Goal: Navigation & Orientation: Find specific page/section

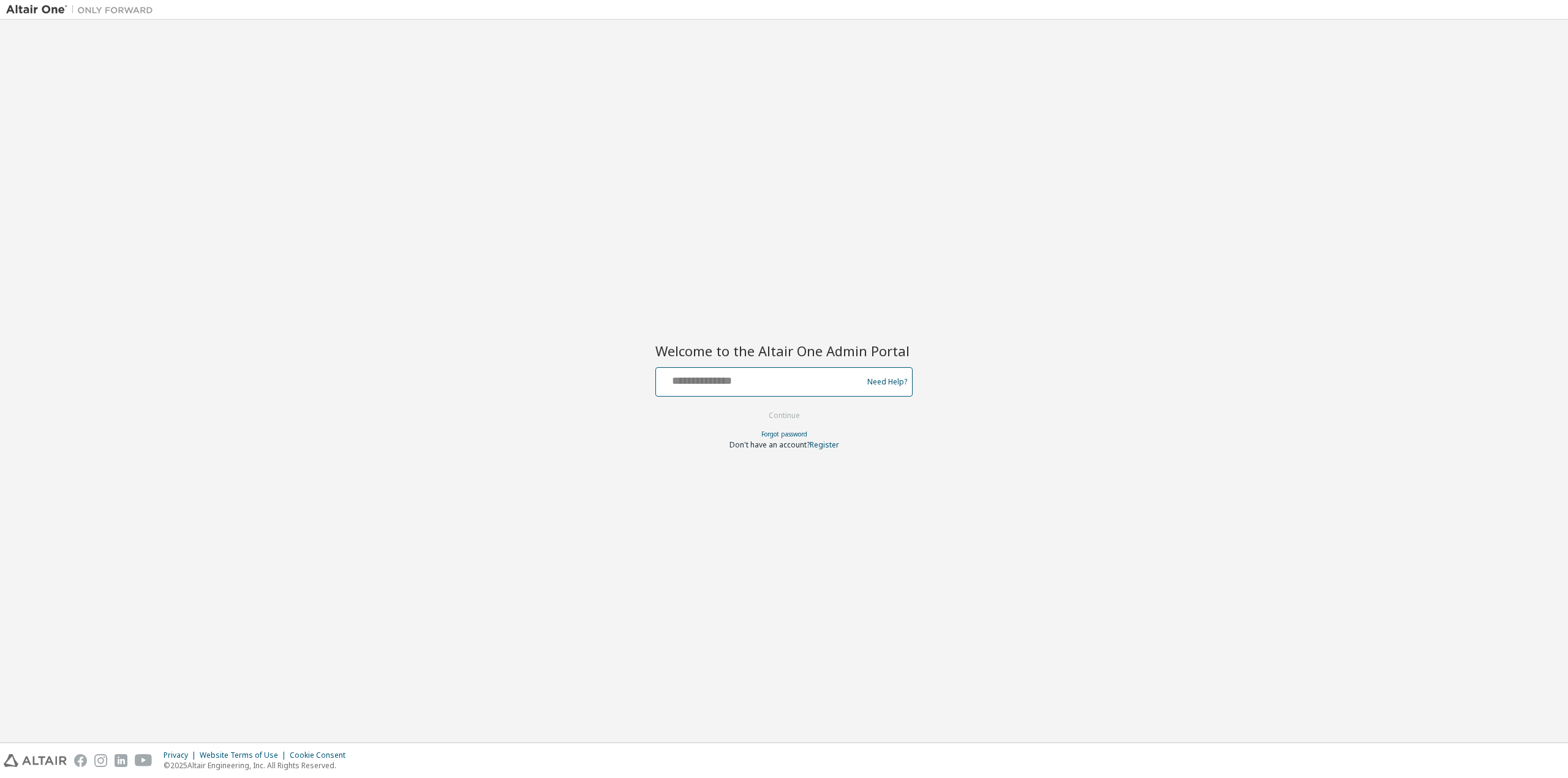
click at [793, 383] on input "text" at bounding box center [761, 379] width 200 height 18
type input "**********"
click at [777, 413] on button "Continue" at bounding box center [785, 416] width 57 height 19
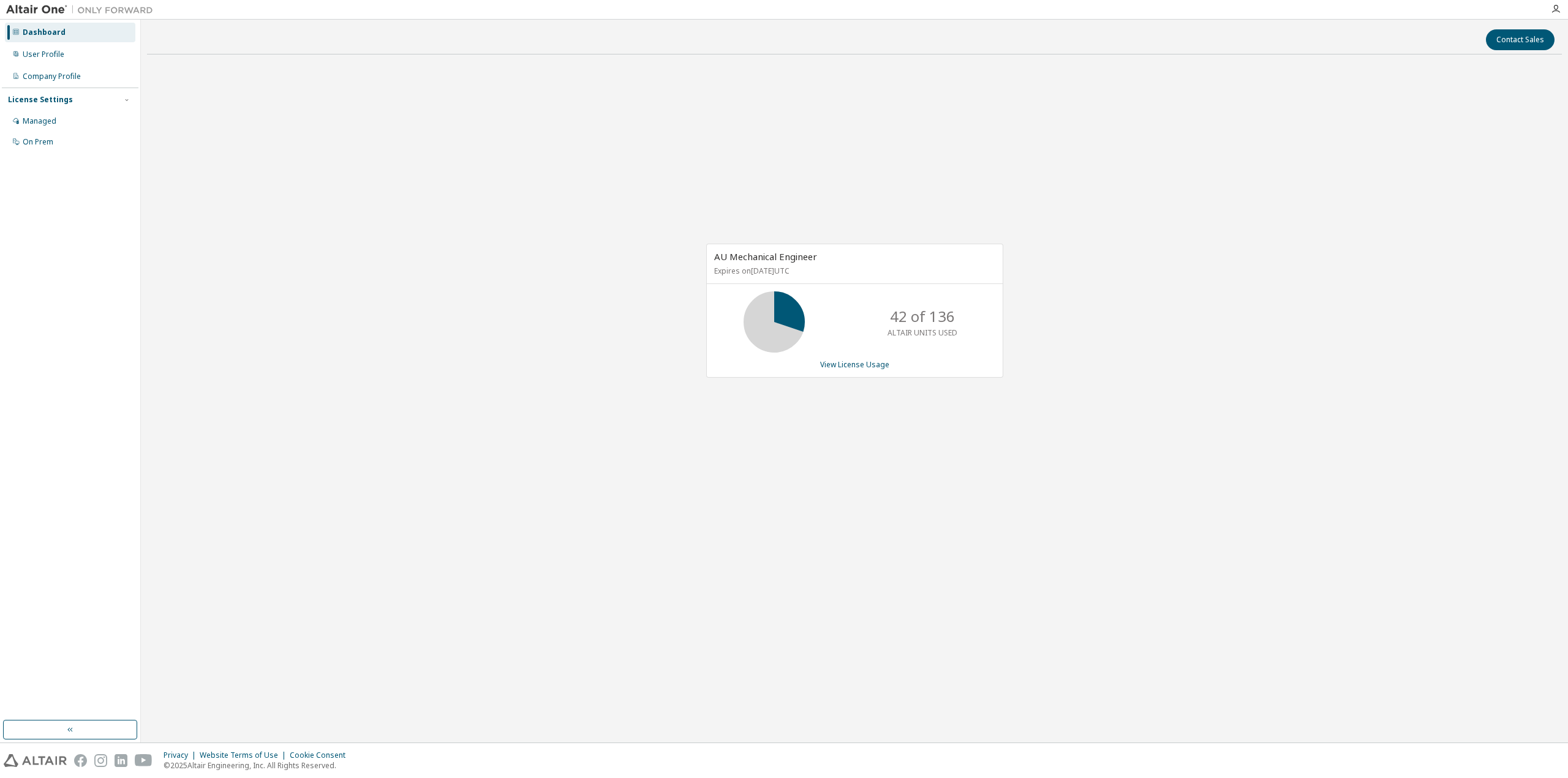
click at [695, 379] on div "AU Mechanical Engineer Expires on April 15, 2026 UTC 42 of 136 ALTAIR UNITS USE…" at bounding box center [848, 316] width 309 height 147
click at [35, 37] on div "Dashboard" at bounding box center [44, 32] width 43 height 10
click at [39, 31] on div "Dashboard" at bounding box center [44, 32] width 43 height 10
click at [18, 30] on icon at bounding box center [16, 31] width 7 height 7
click at [35, 11] on img at bounding box center [83, 9] width 153 height 12
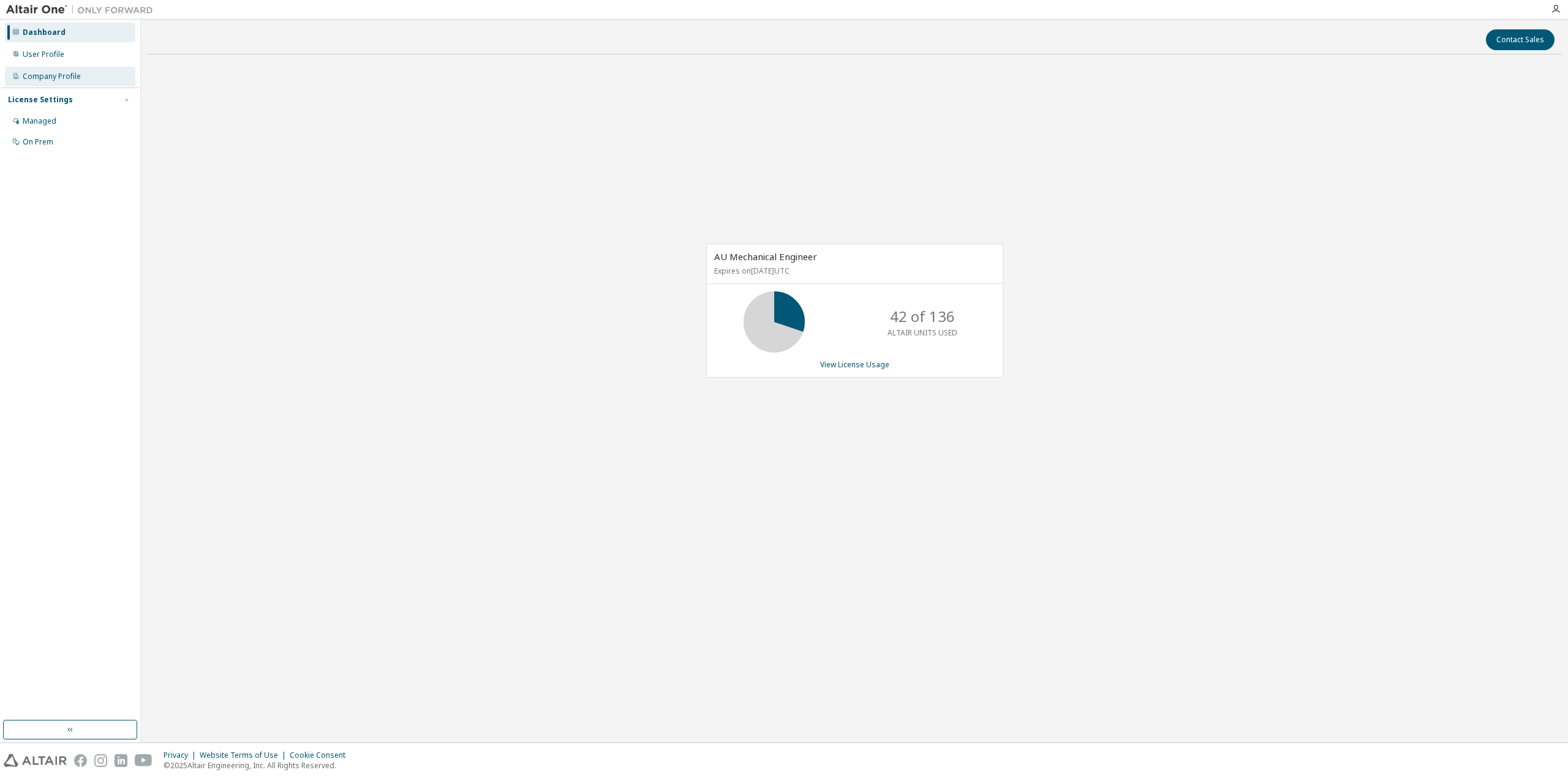
drag, startPoint x: 31, startPoint y: 203, endPoint x: 67, endPoint y: 72, distance: 135.9
click at [32, 203] on div "Dashboard User Profile Company Profile License Settings Managed On Prem" at bounding box center [70, 370] width 137 height 697
click at [65, 78] on div "Company Profile" at bounding box center [52, 77] width 58 height 10
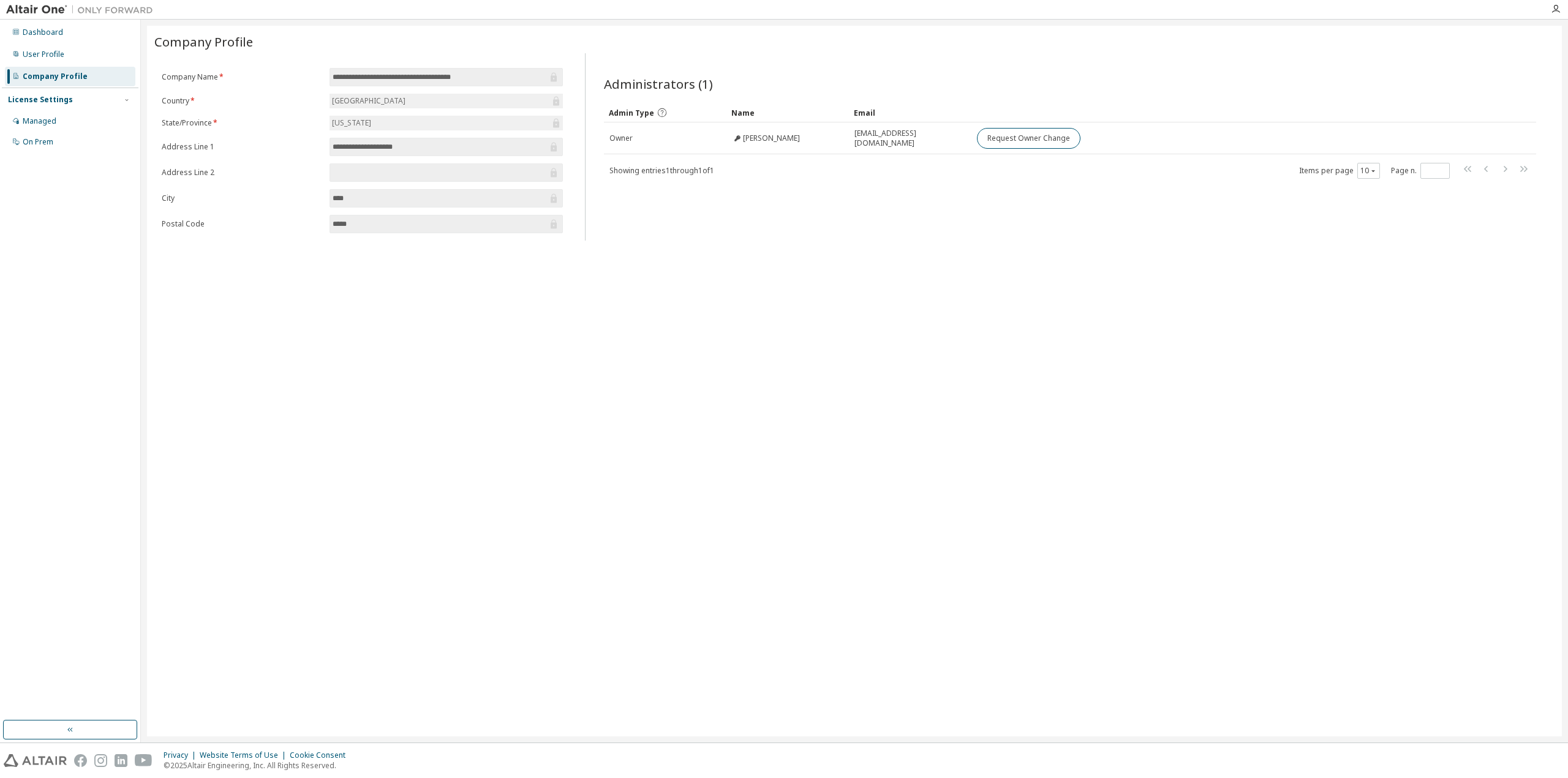
click at [773, 421] on div "**********" at bounding box center [854, 381] width 1415 height 711
click at [784, 336] on div "**********" at bounding box center [854, 381] width 1415 height 711
click at [44, 47] on div "User Profile" at bounding box center [70, 54] width 130 height 19
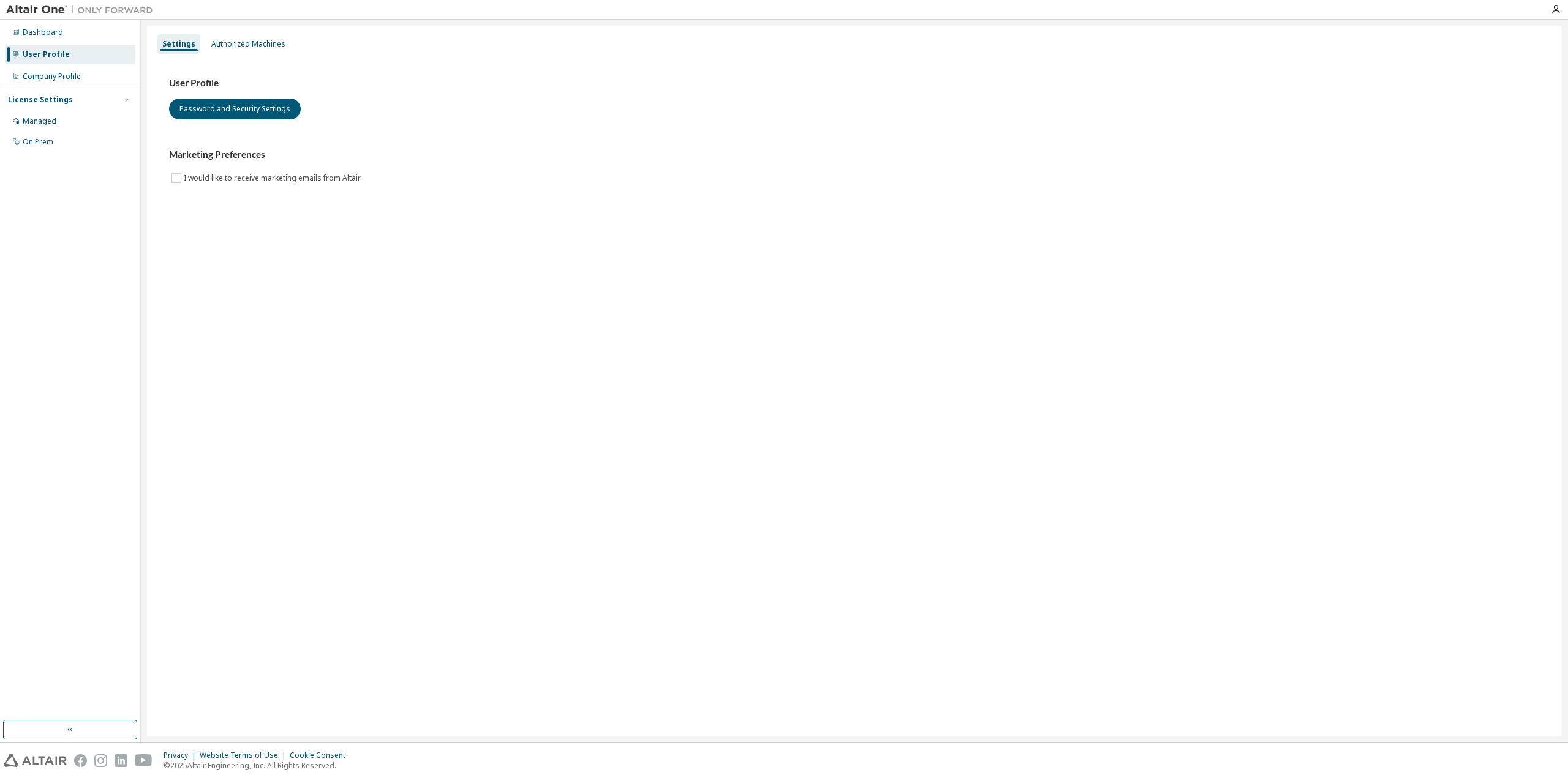
drag, startPoint x: 518, startPoint y: 387, endPoint x: 527, endPoint y: 387, distance: 9.0
click at [520, 387] on div "Settings Authorized Machines User Profile Password and Security Settings Market…" at bounding box center [854, 381] width 1415 height 711
click at [1184, 318] on div "Settings Authorized Machines User Profile Password and Security Settings Market…" at bounding box center [854, 381] width 1415 height 711
click at [42, 9] on img at bounding box center [83, 9] width 153 height 12
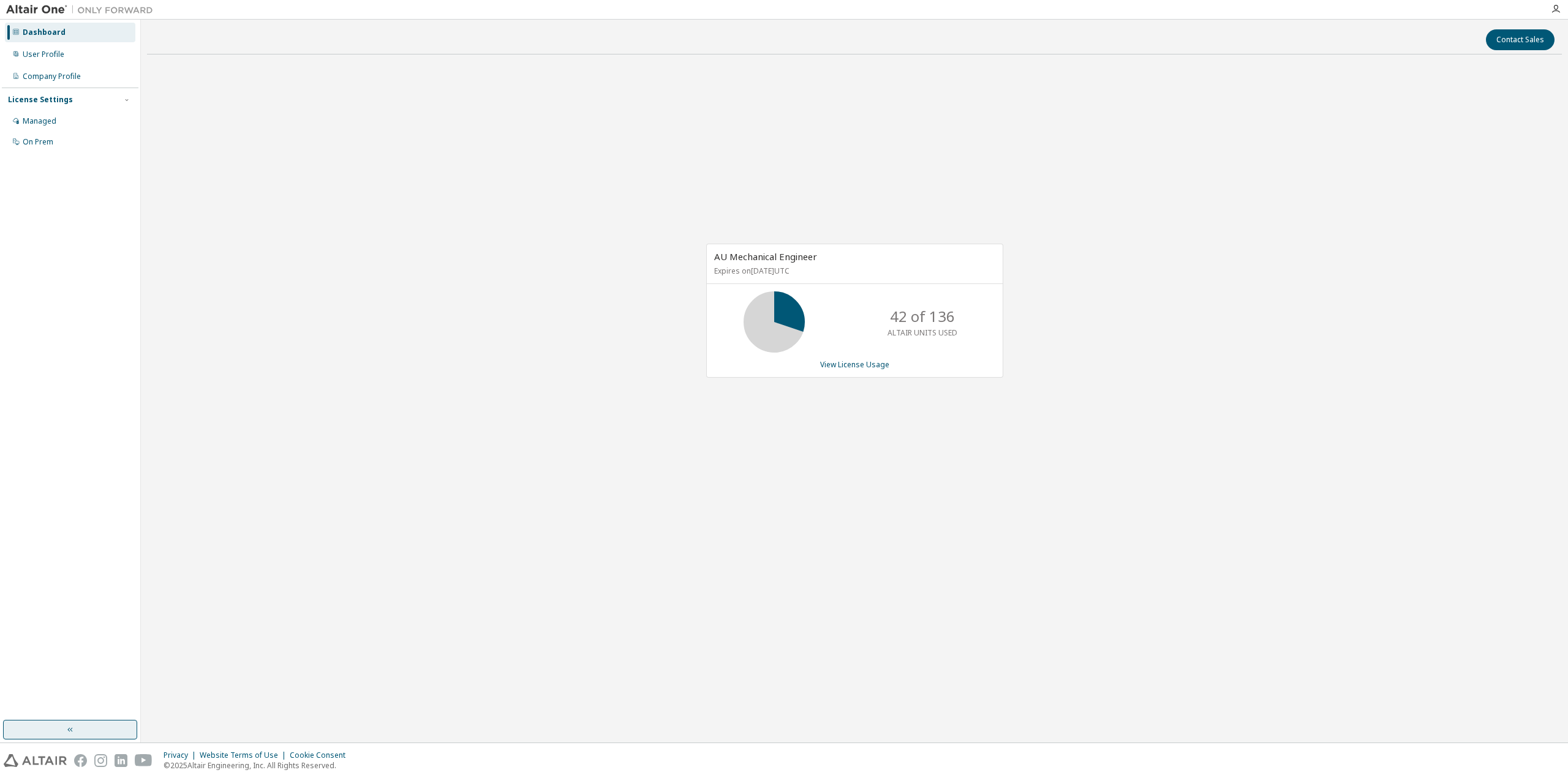
click at [69, 739] on div "Dashboard User Profile Company Profile License Settings Managed On Prem" at bounding box center [70, 381] width 141 height 723
click at [72, 734] on icon "button" at bounding box center [71, 730] width 10 height 10
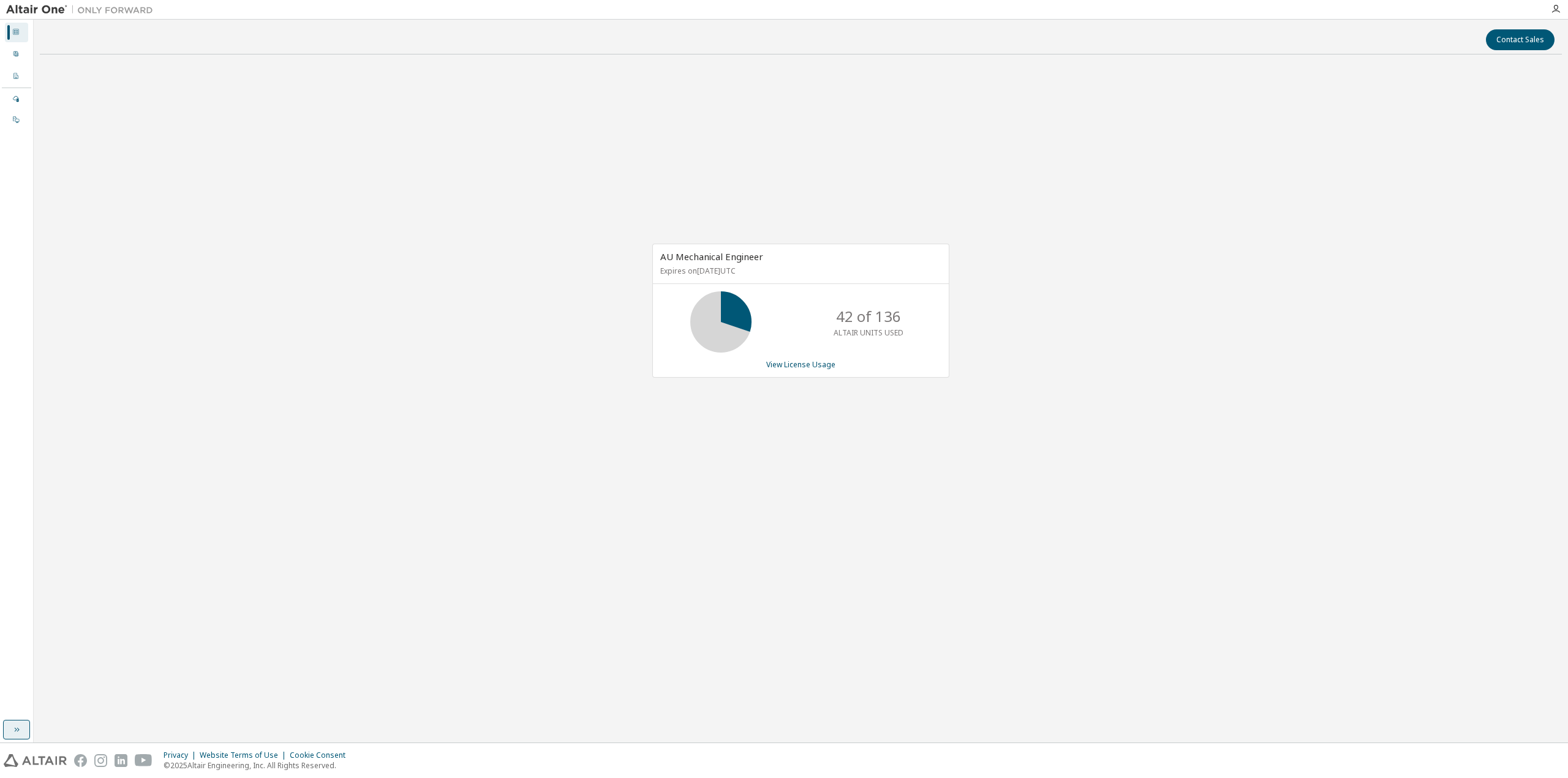
click at [72, 734] on div "Contact Sales AU Mechanical Engineer Expires on [DATE] UTC 42 of 136 ALTAIR UNI…" at bounding box center [801, 381] width 1522 height 711
click at [22, 739] on button "button" at bounding box center [16, 729] width 27 height 19
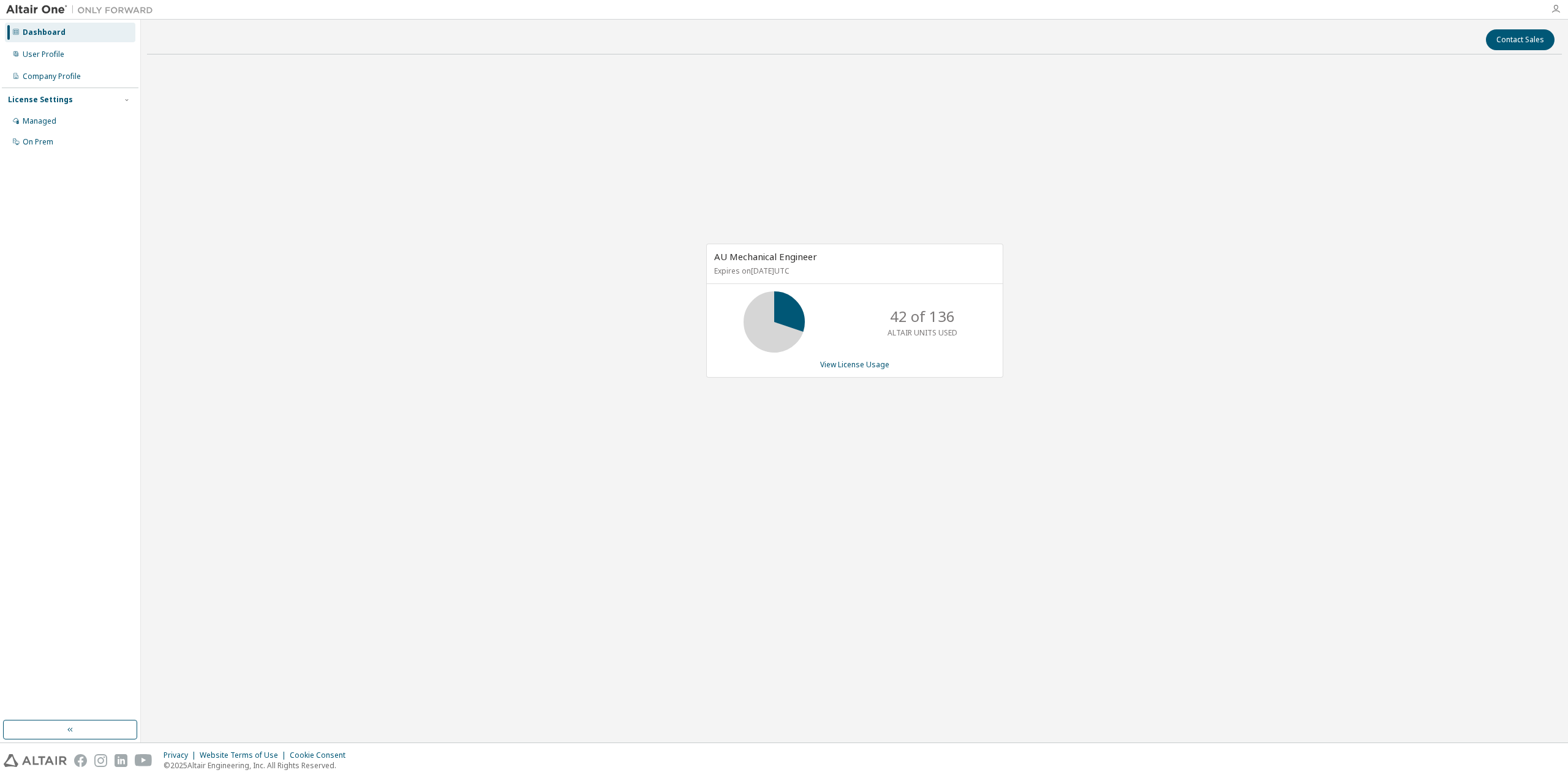
click at [1552, 12] on icon "button" at bounding box center [1556, 9] width 10 height 10
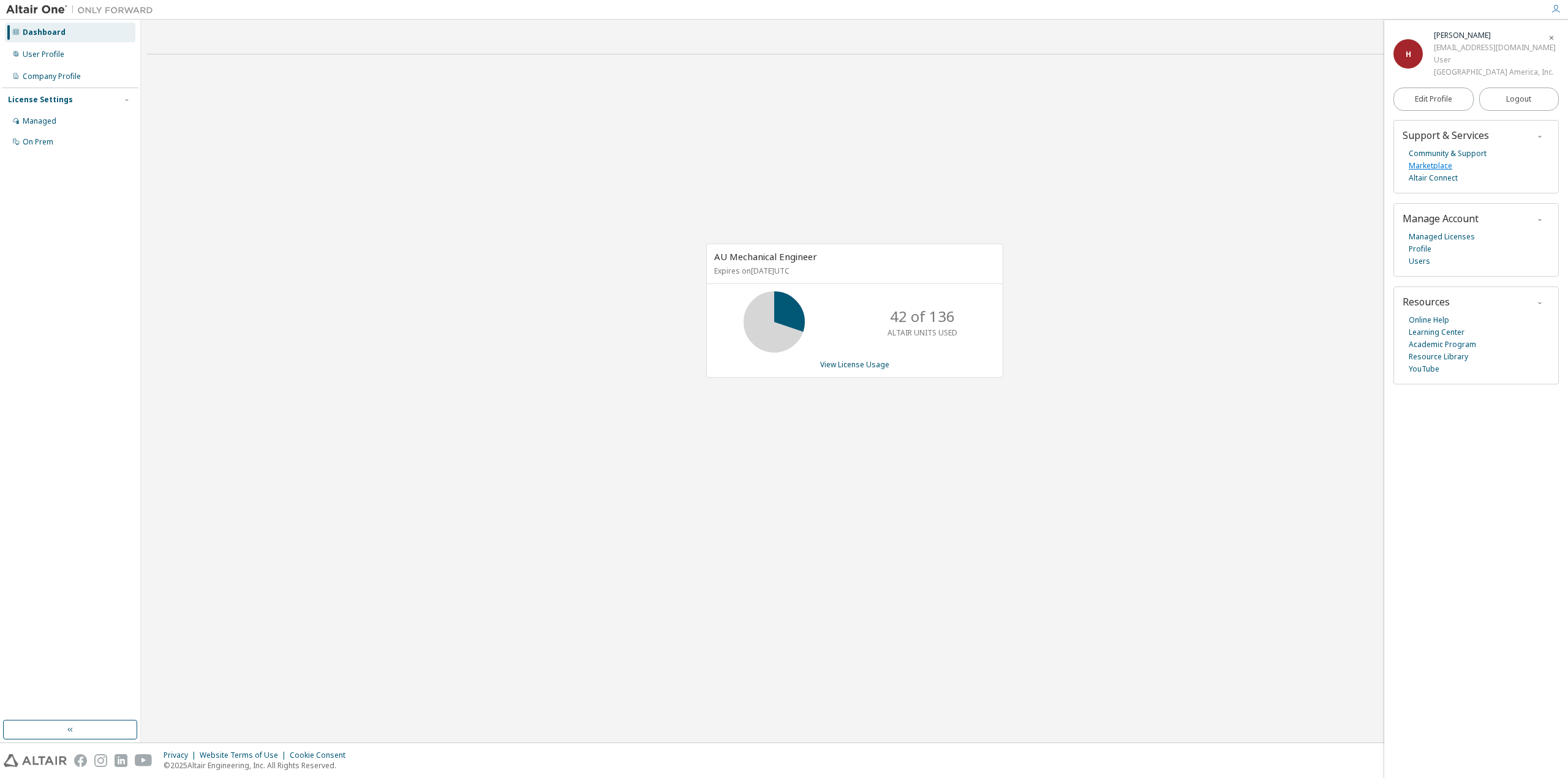
click at [1440, 172] on link "Marketplace" at bounding box center [1430, 165] width 44 height 12
